Goal: Check status: Check status

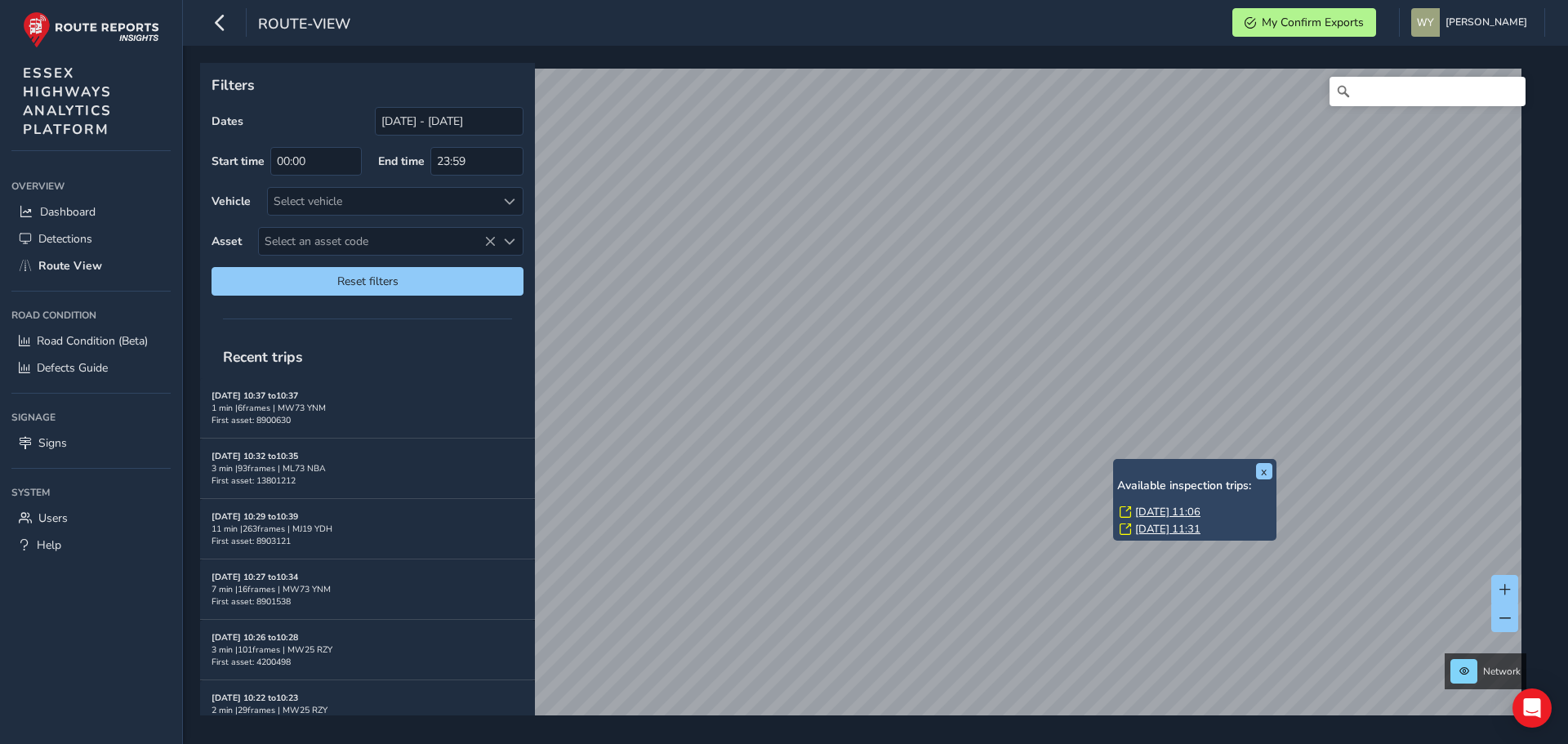
click at [1146, 509] on link "Tue, 19 Aug, 11:06" at bounding box center [1167, 512] width 66 height 15
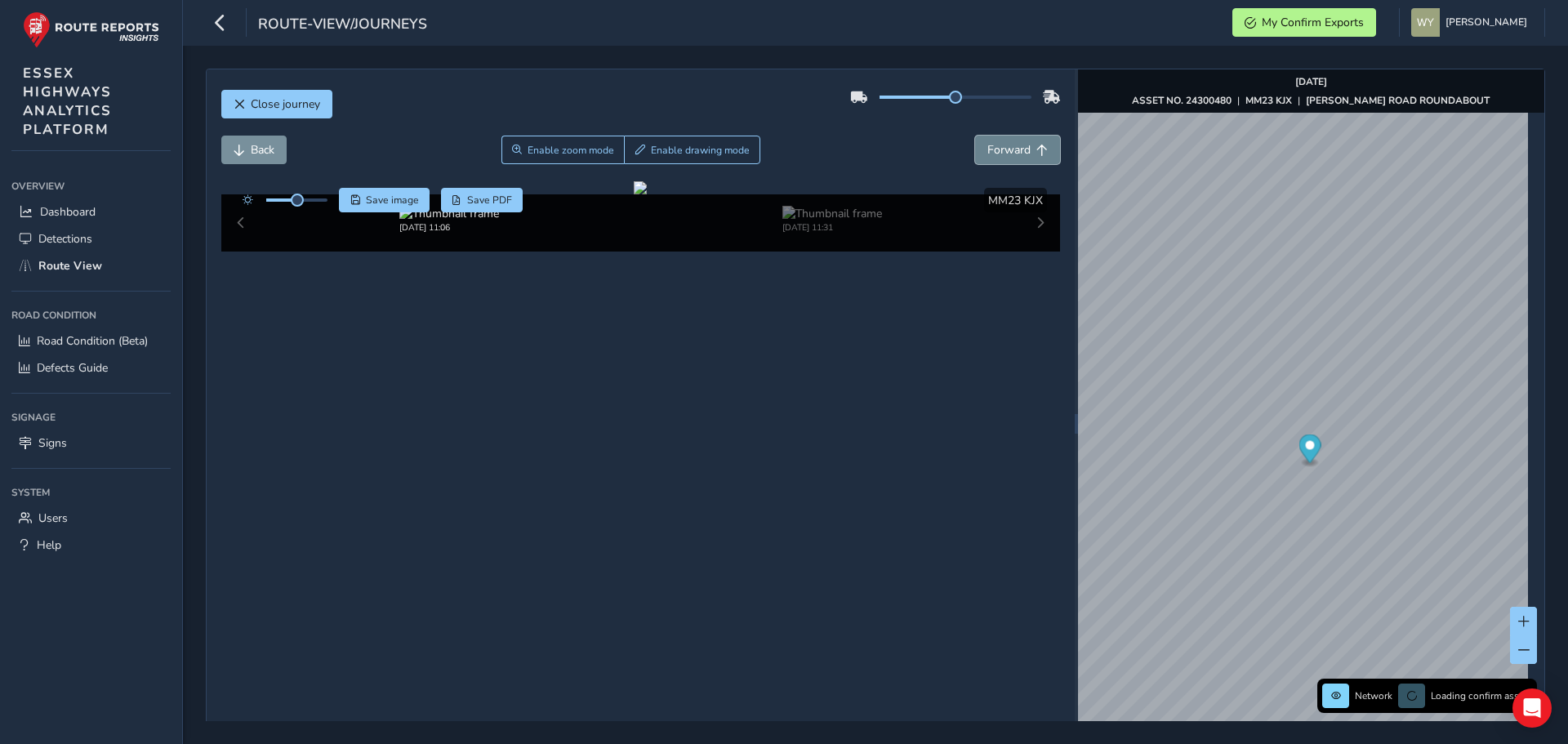
click at [1036, 147] on span "Forward" at bounding box center [1041, 150] width 11 height 11
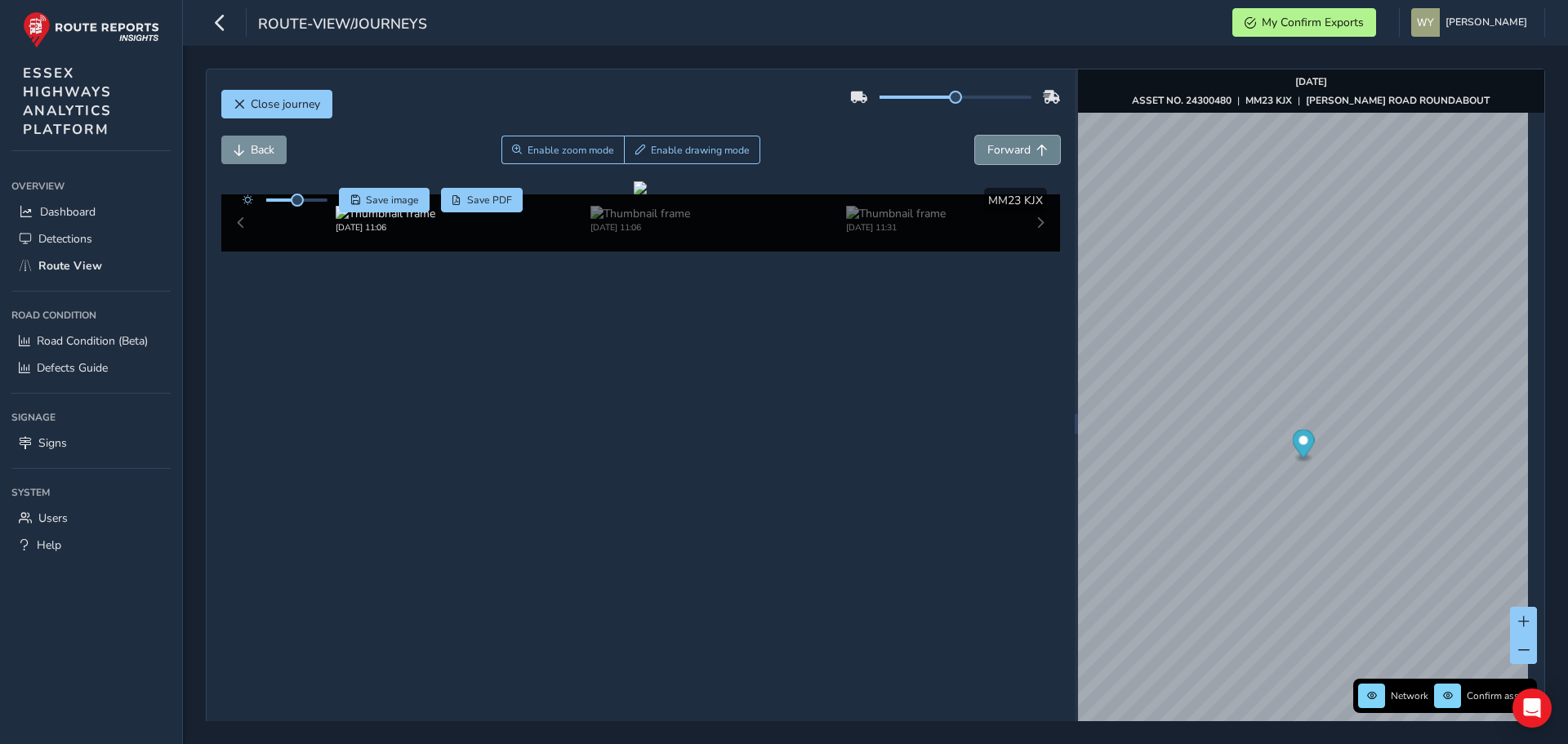
click at [1036, 147] on span "Forward" at bounding box center [1041, 150] width 11 height 11
click at [248, 153] on button "Back" at bounding box center [253, 150] width 66 height 29
click at [255, 140] on button "Back" at bounding box center [253, 150] width 66 height 29
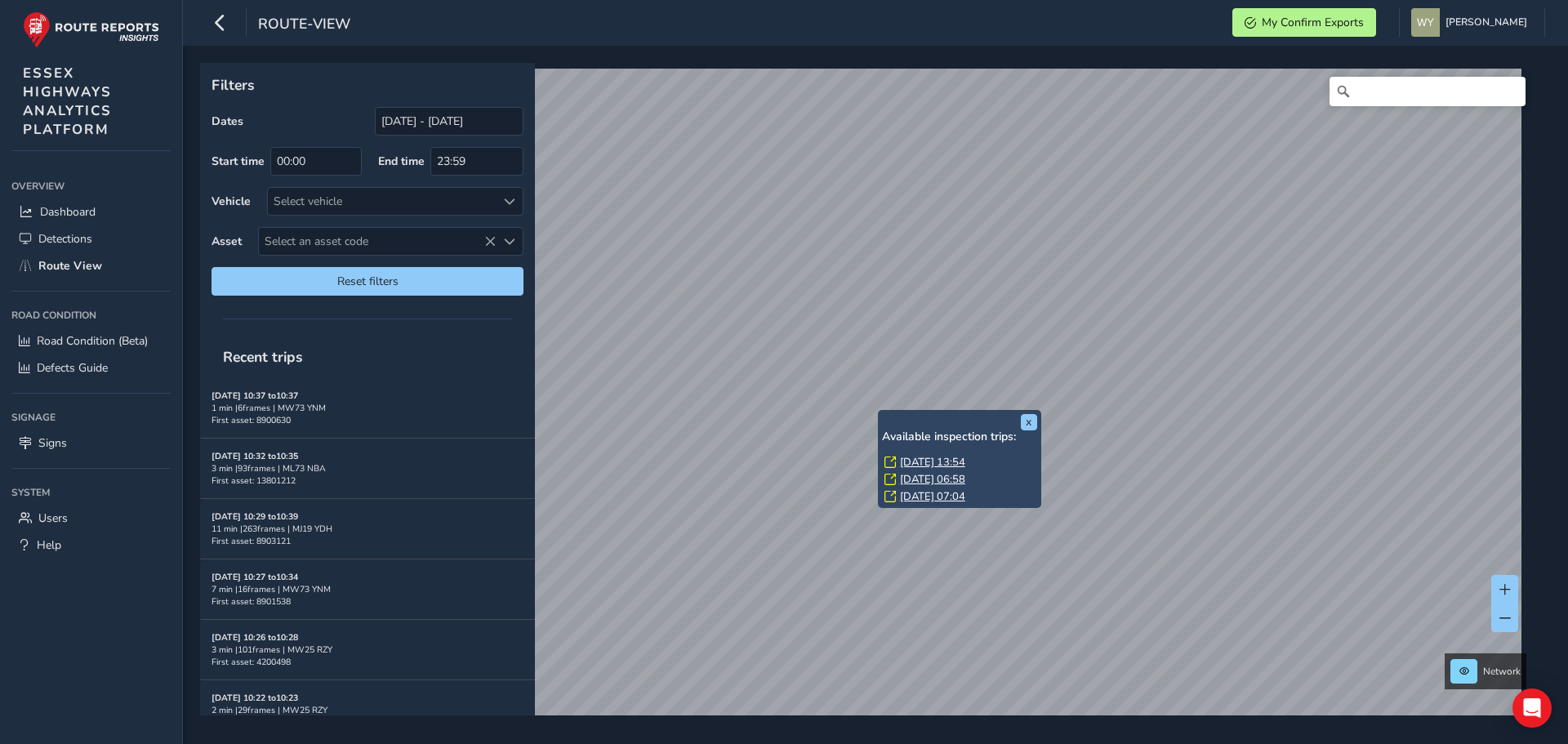
click at [923, 464] on link "[DATE] 13:54" at bounding box center [933, 462] width 66 height 15
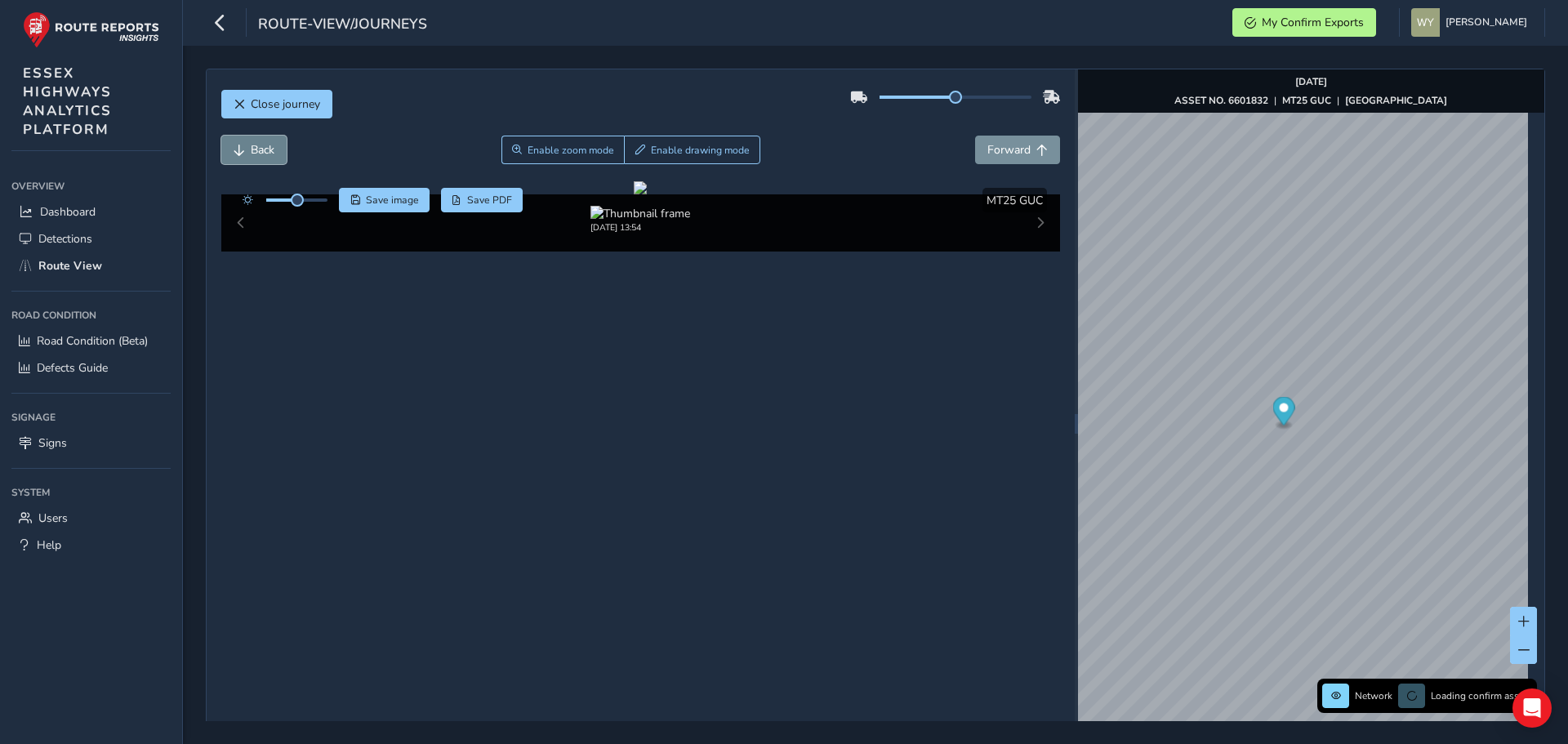
click at [275, 152] on button "Back" at bounding box center [253, 150] width 66 height 29
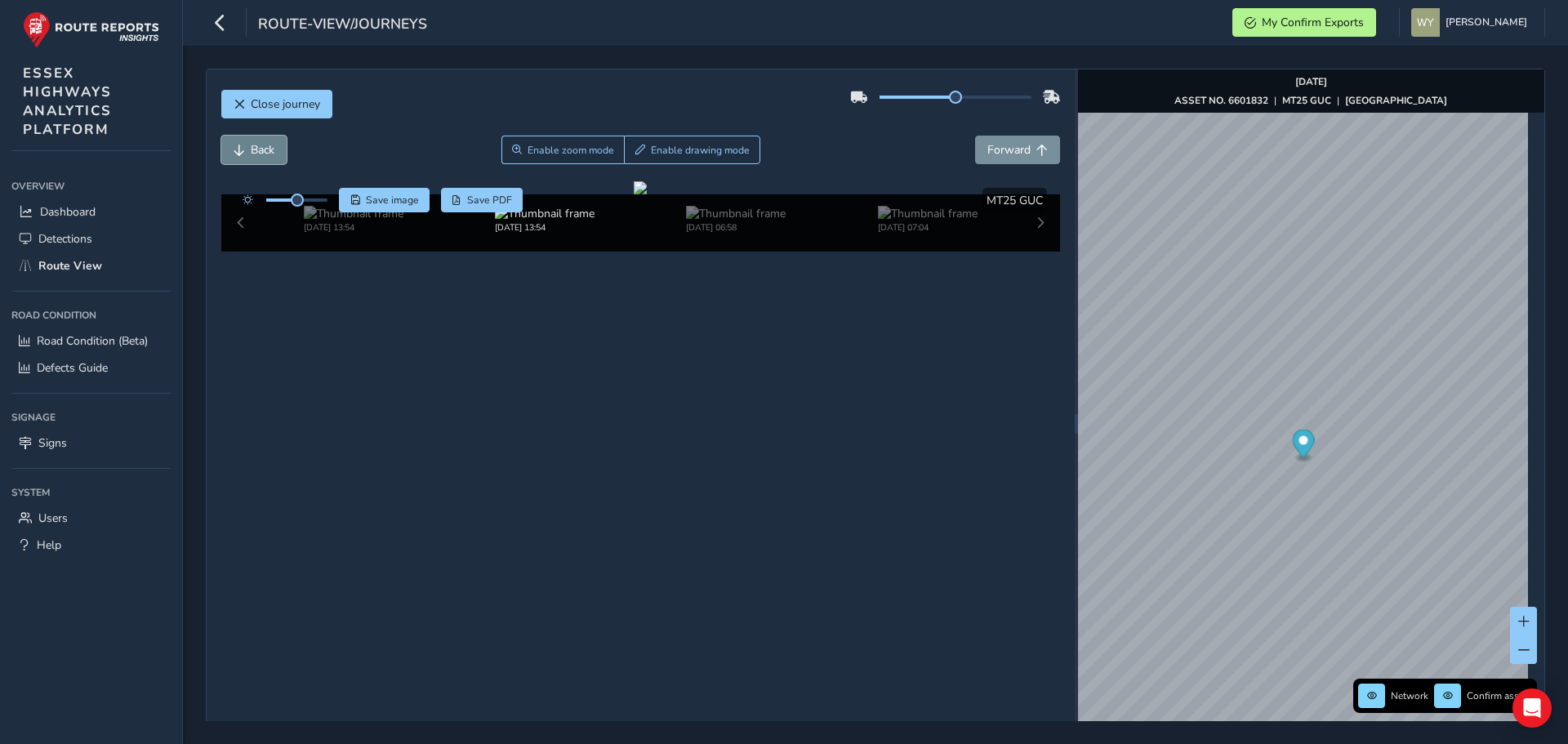
click at [275, 152] on button "Back" at bounding box center [253, 150] width 66 height 29
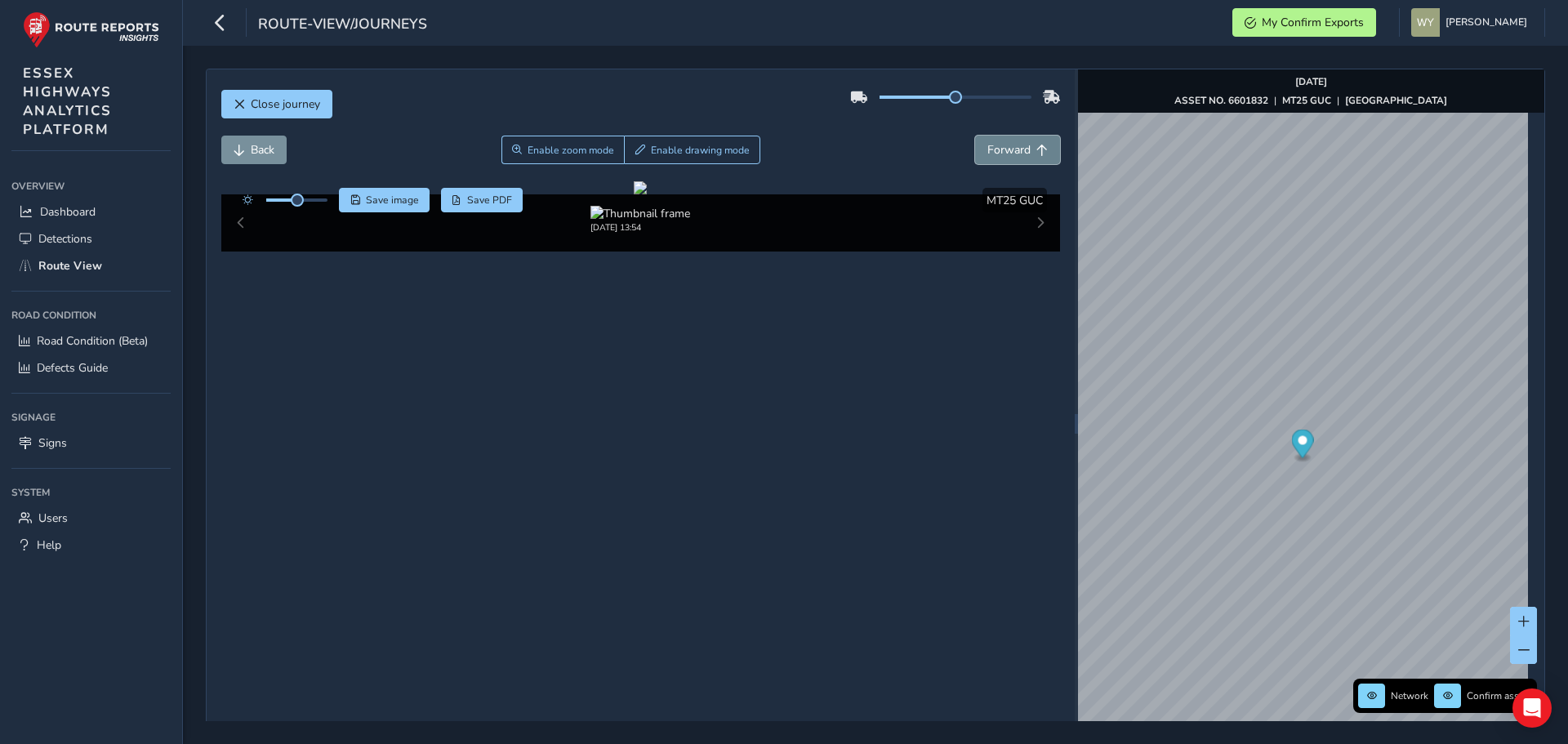
click at [1007, 149] on span "Forward" at bounding box center [1008, 150] width 43 height 16
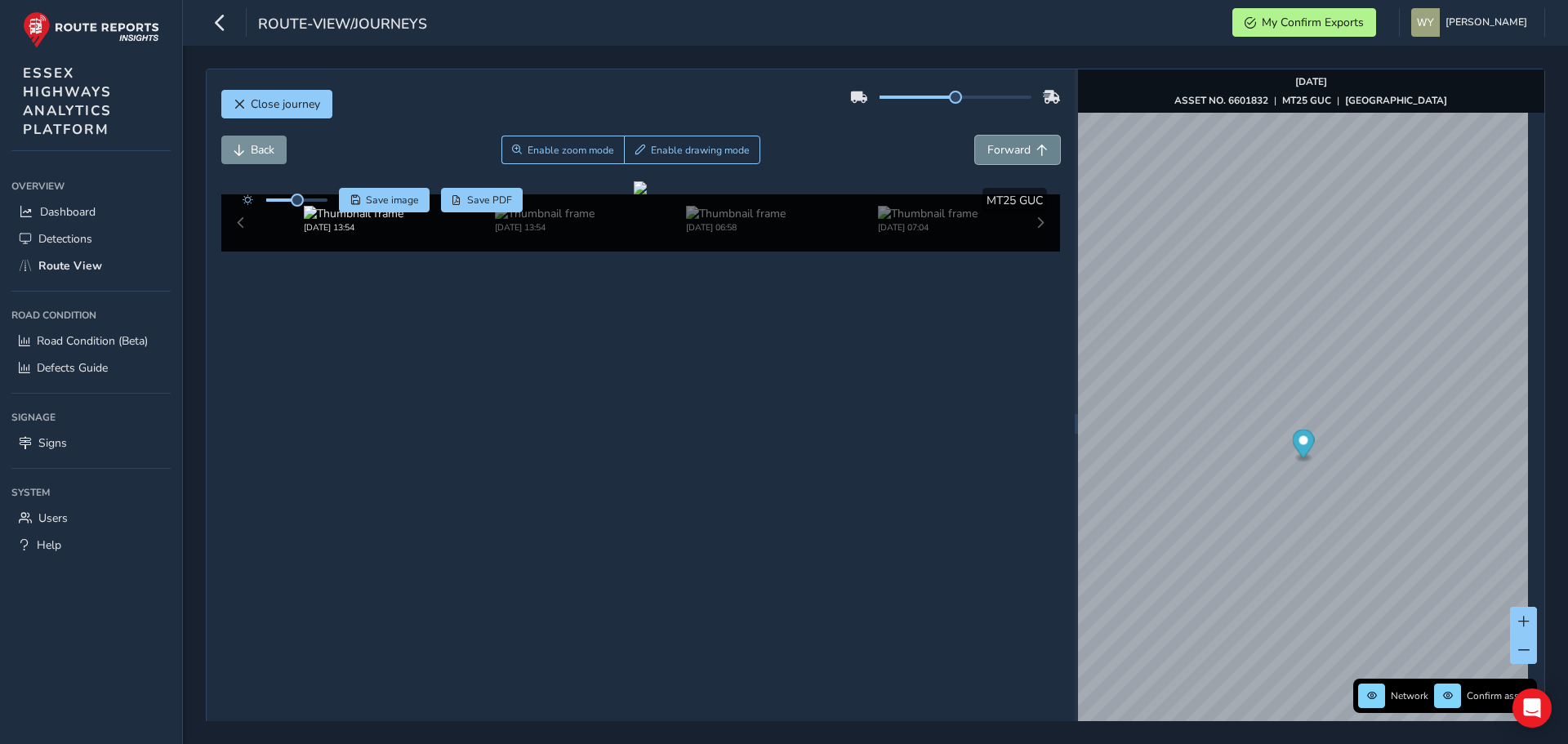
click at [1007, 149] on span "Forward" at bounding box center [1008, 150] width 43 height 16
click at [246, 152] on button "Back" at bounding box center [253, 150] width 66 height 29
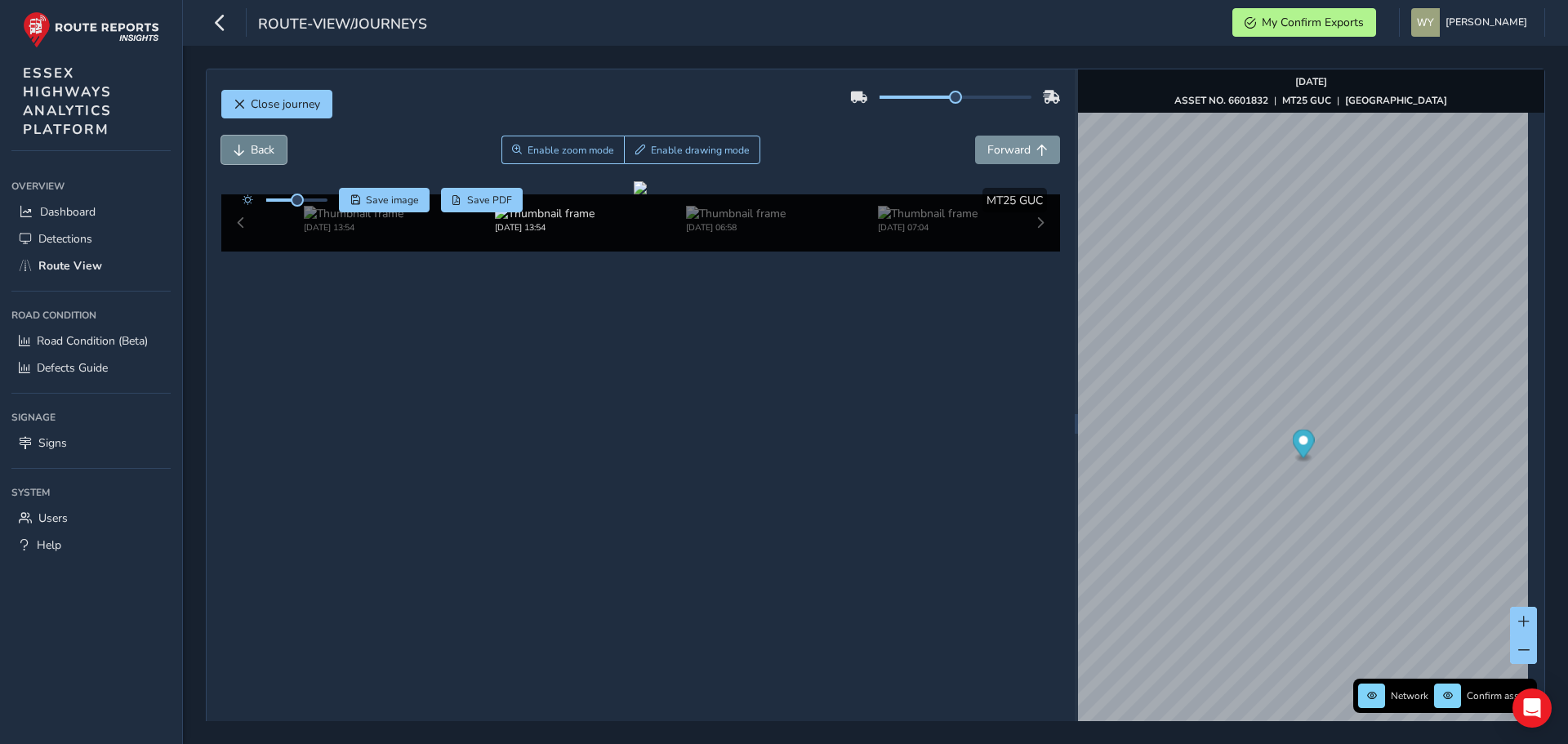
click at [246, 152] on button "Back" at bounding box center [253, 150] width 66 height 29
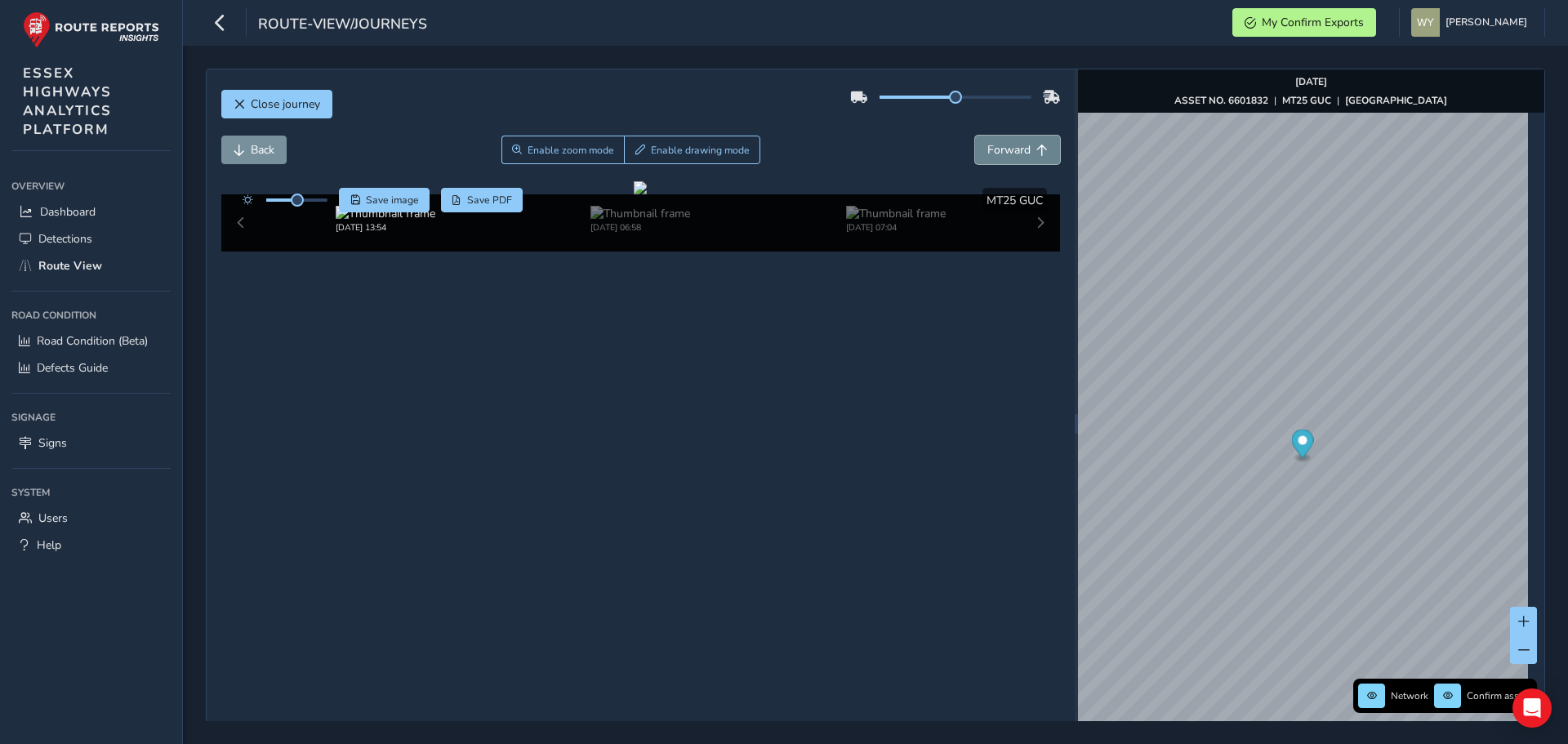
click at [1004, 139] on button "Forward" at bounding box center [1017, 150] width 85 height 29
click at [1006, 139] on button "Forward" at bounding box center [1017, 150] width 85 height 29
click at [1245, 429] on img "Preview frame" at bounding box center [1266, 422] width 41 height 13
click at [1024, 160] on button "Forward" at bounding box center [1017, 150] width 85 height 29
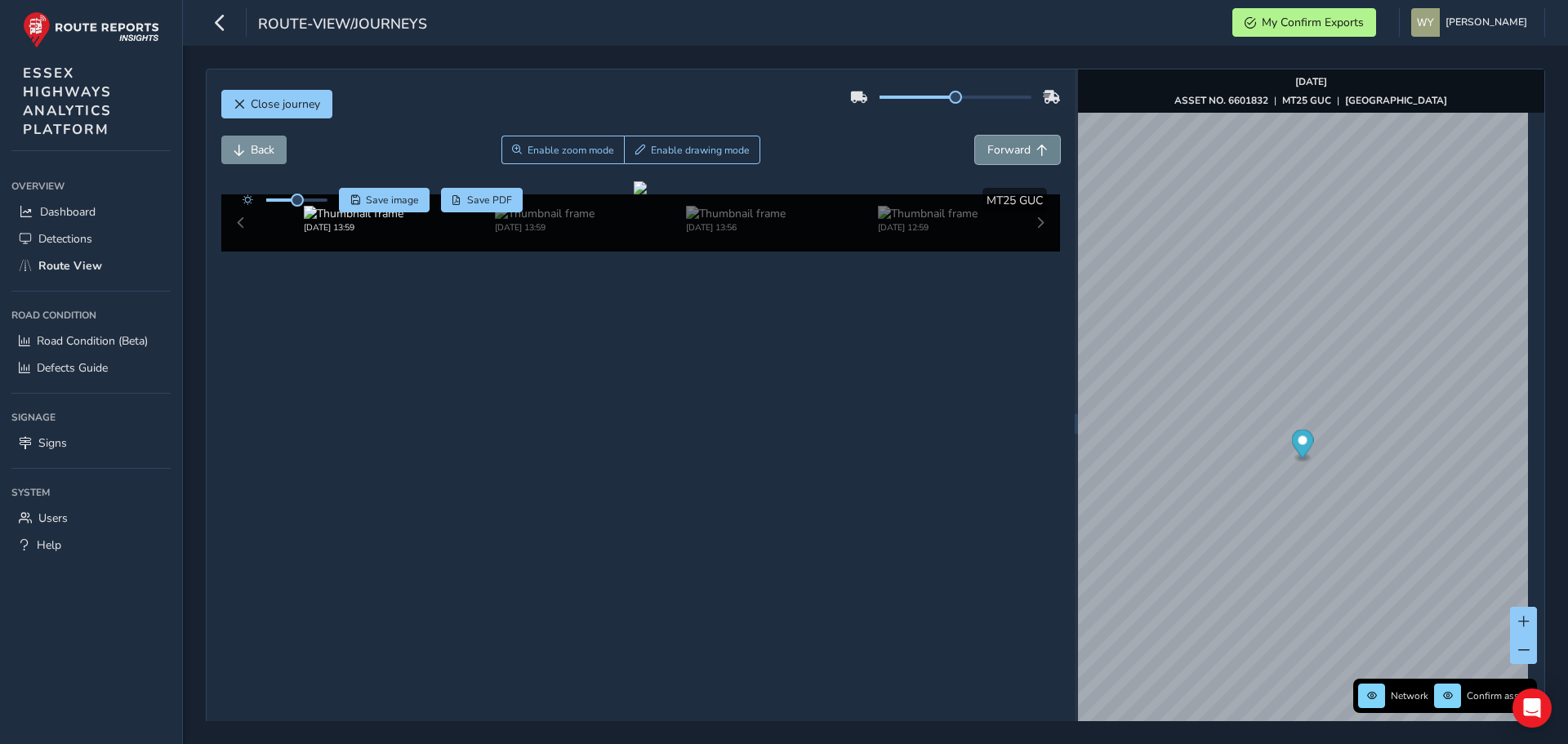
click at [1023, 151] on button "Forward" at bounding box center [1017, 150] width 85 height 29
click at [264, 152] on span "Back" at bounding box center [262, 150] width 24 height 16
